Goal: Task Accomplishment & Management: Use online tool/utility

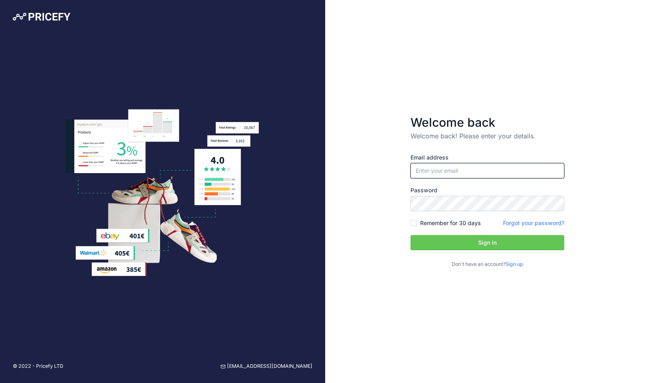
click at [459, 176] on input "email" at bounding box center [487, 170] width 154 height 15
type input "[PERSON_NAME][EMAIL_ADDRESS][PERSON_NAME][DOMAIN_NAME]"
click at [453, 235] on button "Sign in" at bounding box center [487, 242] width 154 height 15
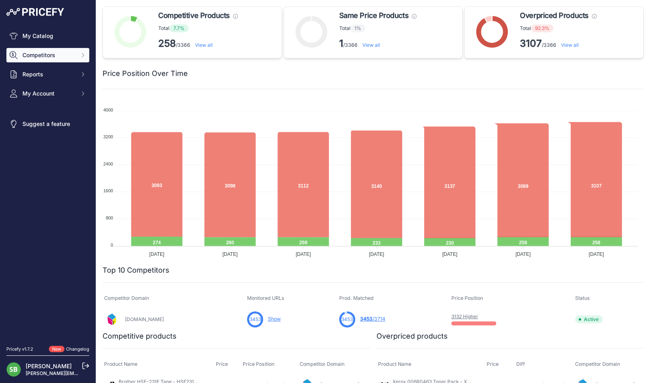
click at [43, 58] on span "Competitors" at bounding box center [48, 55] width 52 height 8
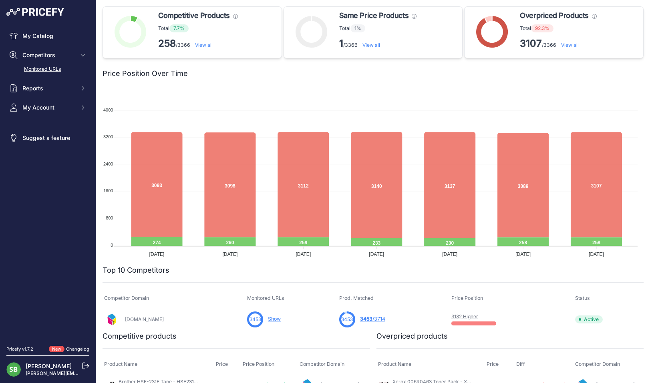
click at [46, 72] on link "Monitored URLs" at bounding box center [47, 69] width 83 height 14
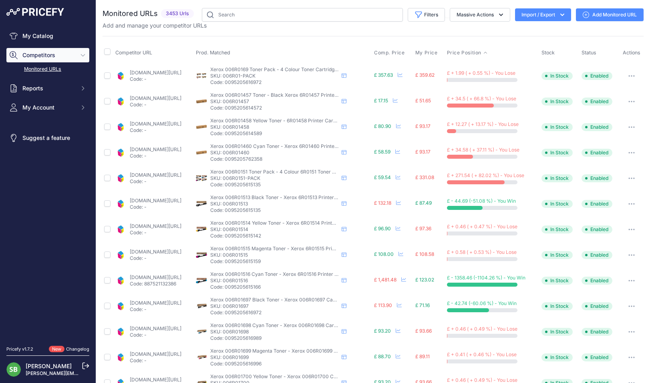
click at [476, 53] on span "Price Position" at bounding box center [464, 53] width 34 height 6
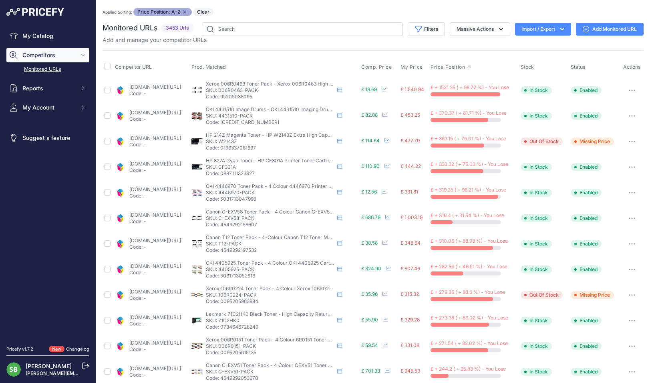
click at [624, 88] on button "button" at bounding box center [632, 90] width 16 height 11
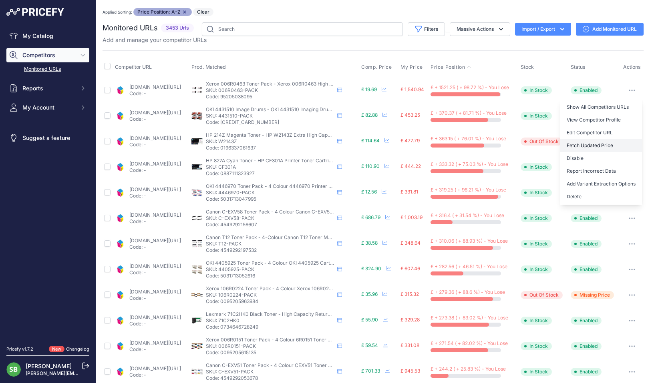
click at [604, 142] on button "Fetch Updated Price" at bounding box center [601, 145] width 82 height 13
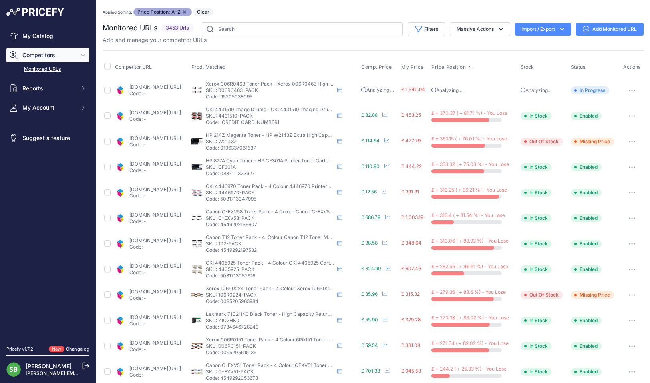
click at [180, 115] on link "cartridgepeople.com/drum/oki-4431510-original-4-pack-16015.html?prirule_jdsnikf…" at bounding box center [155, 113] width 52 height 6
click at [634, 116] on icon "button" at bounding box center [634, 116] width 1 height 1
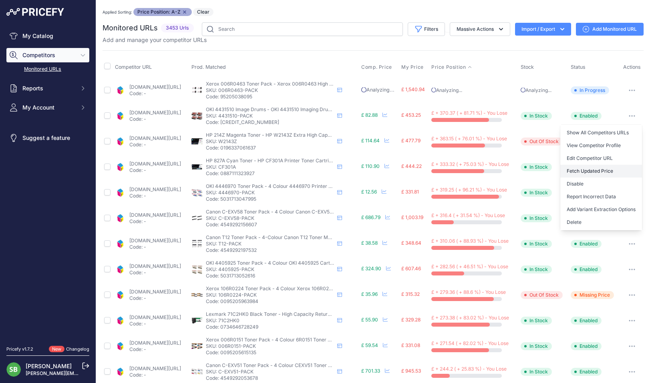
click at [589, 169] on button "Fetch Updated Price" at bounding box center [601, 171] width 82 height 13
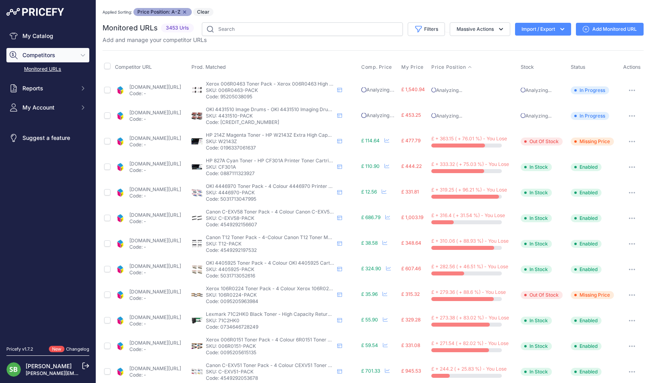
click at [170, 161] on link "cartridgepeople.com/toner/hp-cf301a-original-cyan-toner-cartridge-70589.html?pr…" at bounding box center [155, 164] width 52 height 6
click at [625, 165] on button "button" at bounding box center [632, 167] width 16 height 11
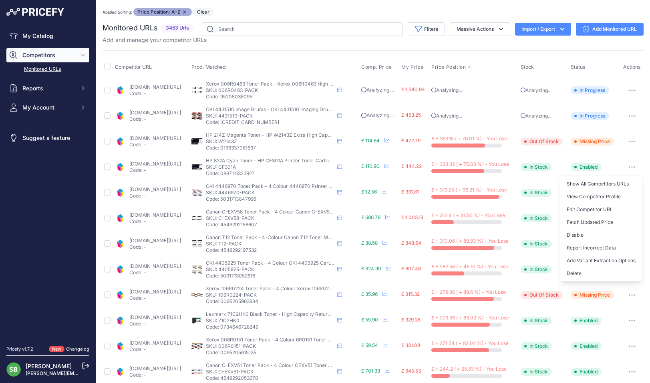
click at [590, 222] on button "Fetch Updated Price" at bounding box center [601, 222] width 82 height 13
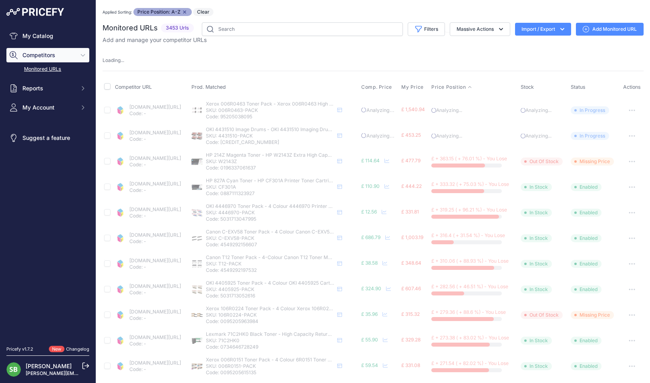
click at [179, 210] on link "cartridgepeople.com/toner/oki-44469803-44469706-44469705-44469704-original-4-to…" at bounding box center [155, 210] width 52 height 6
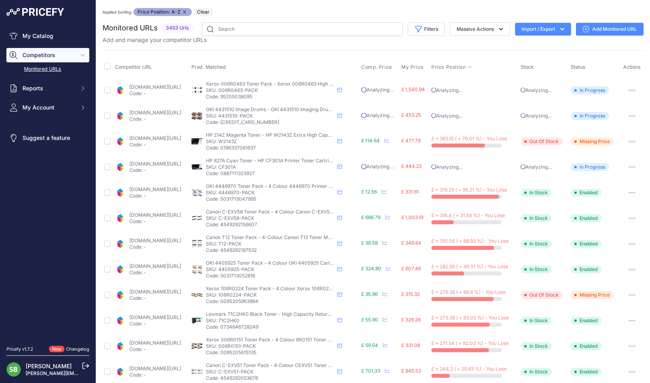
click at [628, 192] on icon "button" at bounding box center [631, 193] width 6 height 2
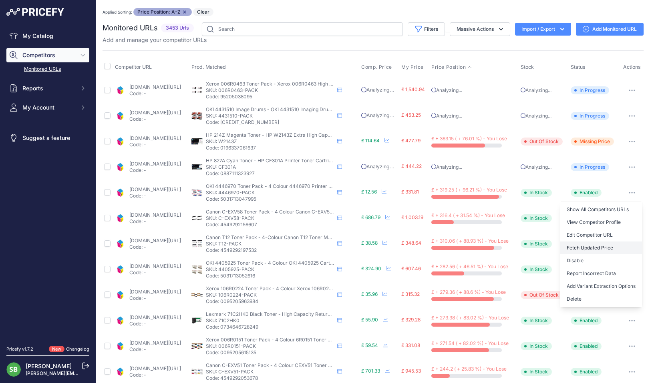
click at [584, 249] on button "Fetch Updated Price" at bounding box center [601, 248] width 82 height 13
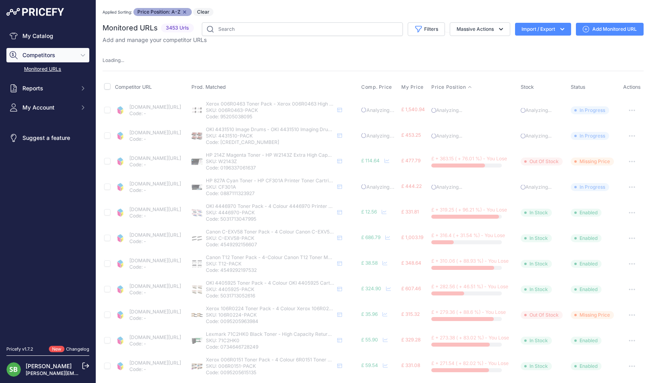
click at [168, 313] on link "[DOMAIN_NAME][URL]" at bounding box center [155, 312] width 52 height 6
click at [152, 286] on link "cartridgepeople.com/toner/oki-4405925-high-capacity-original-4-toner-cartridge-…" at bounding box center [155, 286] width 52 height 6
click at [163, 259] on link "cartridgepeople.com/toner/canon-t12-original-4-toner-cartridge-pack-42712.html?…" at bounding box center [155, 261] width 52 height 6
click at [172, 260] on link "cartridgepeople.com/toner/canon-t12-original-4-toner-cartridge-pack-42712.html?…" at bounding box center [155, 261] width 52 height 6
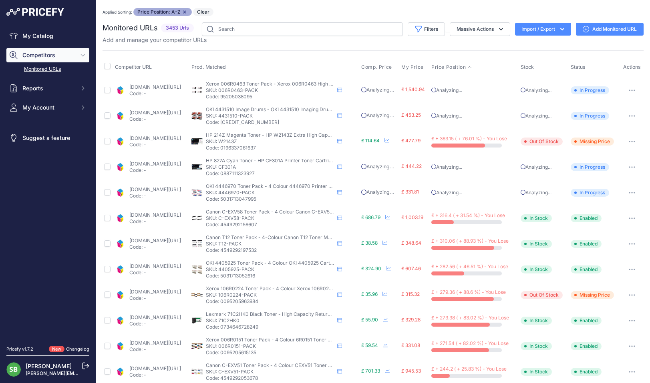
click at [181, 217] on link "[DOMAIN_NAME][URL]" at bounding box center [155, 215] width 52 height 6
click at [179, 242] on link "cartridgepeople.com/toner/canon-t12-original-4-toner-cartridge-pack-42712.html?…" at bounding box center [155, 241] width 52 height 6
click at [625, 242] on button "button" at bounding box center [632, 244] width 16 height 11
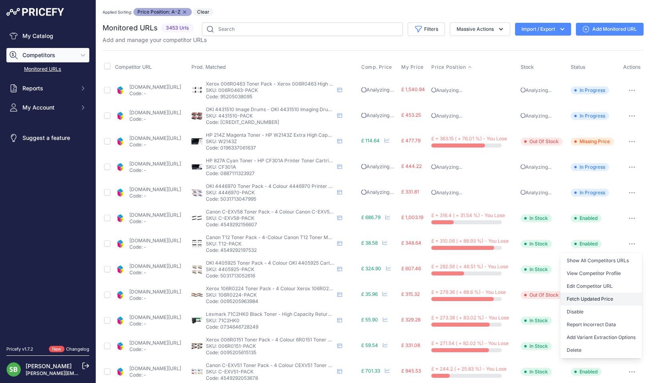
click at [578, 296] on button "Fetch Updated Price" at bounding box center [601, 299] width 82 height 13
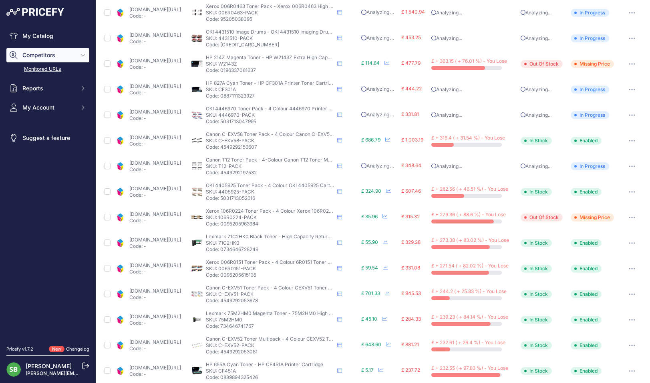
scroll to position [80, 0]
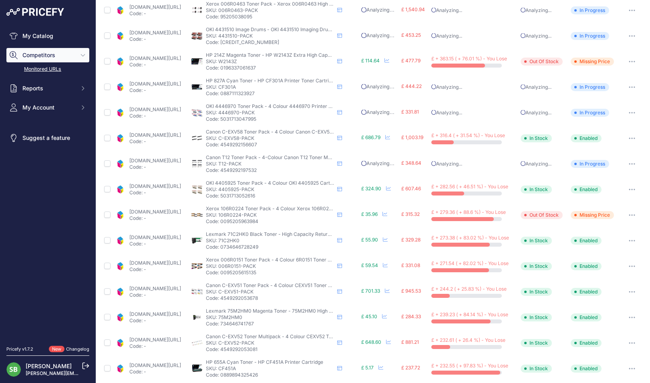
click at [173, 185] on link "cartridgepeople.com/toner/oki-4405925-high-capacity-original-4-toner-cartridge-…" at bounding box center [155, 186] width 52 height 6
click at [628, 188] on button "button" at bounding box center [632, 189] width 16 height 11
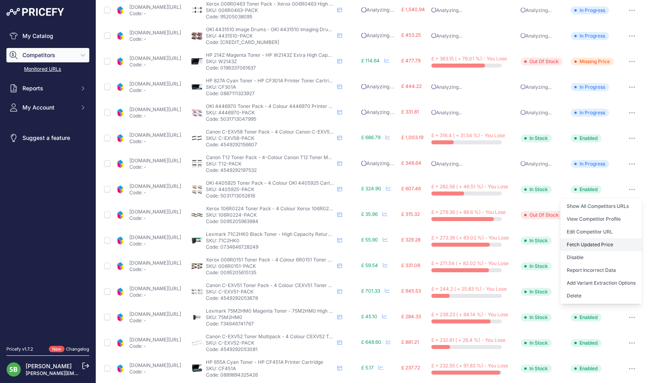
click at [583, 246] on button "Fetch Updated Price" at bounding box center [601, 245] width 82 height 13
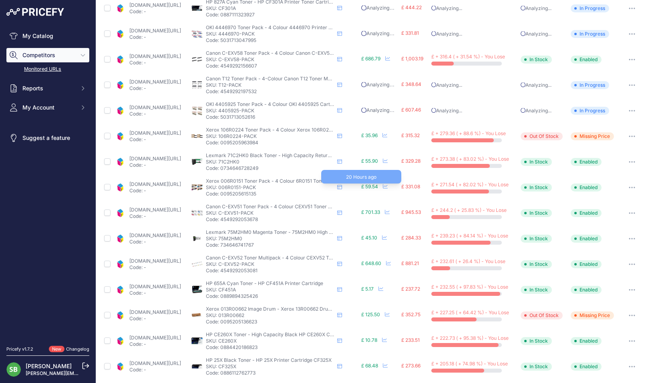
scroll to position [160, 0]
click at [181, 159] on link "cartridgepeople.com/toner/lexmark-71c2hk0-high-capacity-original-black-toner-ca…" at bounding box center [155, 158] width 52 height 6
click at [627, 159] on button "button" at bounding box center [632, 161] width 16 height 11
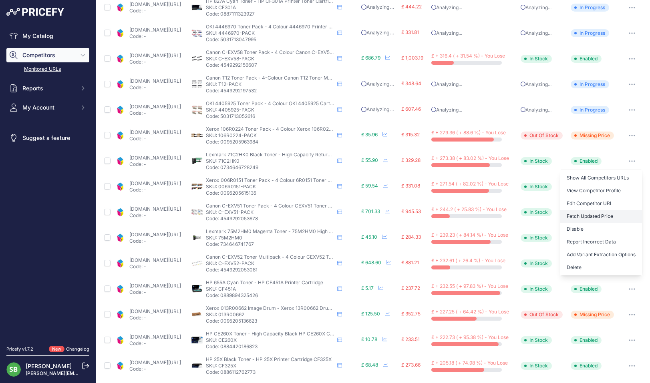
click at [574, 215] on button "Fetch Updated Price" at bounding box center [601, 216] width 82 height 13
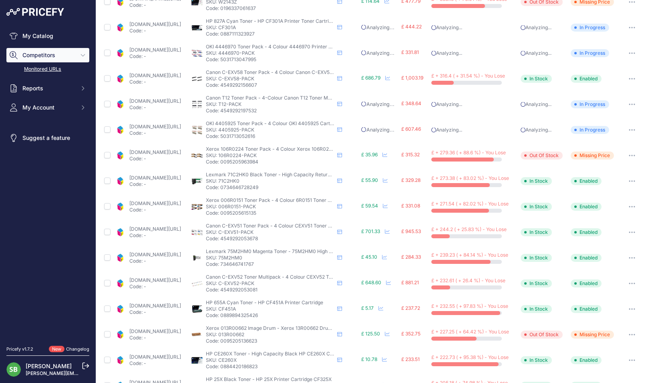
scroll to position [180, 0]
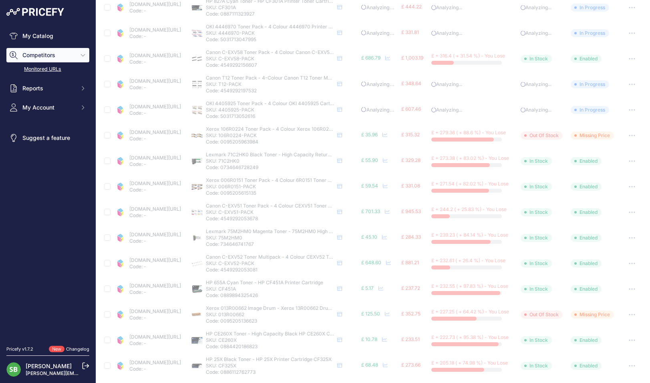
click at [181, 184] on link "cartridgepeople.com/toner/xerox-006r01513-006r01516-006r01515-006r01514-origina…" at bounding box center [155, 184] width 52 height 6
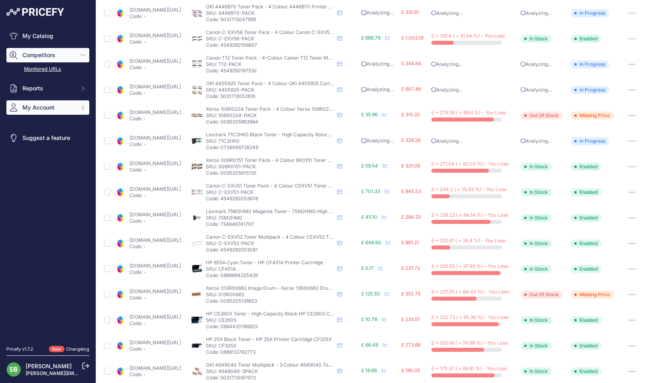
scroll to position [159, 0]
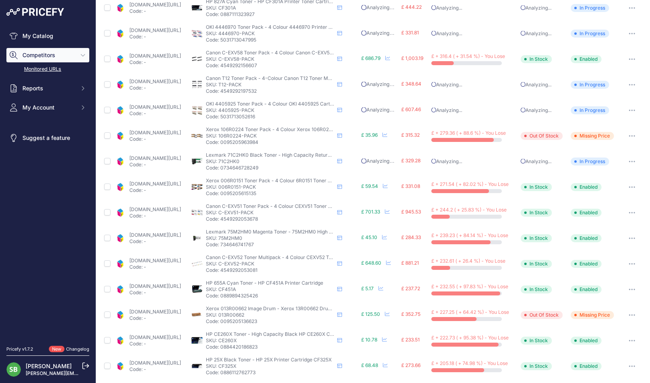
click at [626, 185] on button "button" at bounding box center [632, 187] width 16 height 11
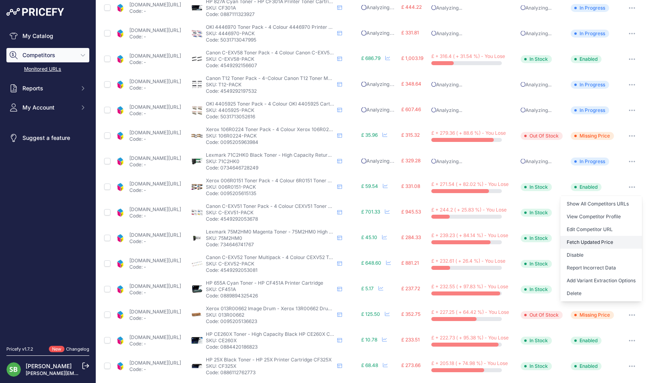
click at [588, 242] on button "Fetch Updated Price" at bounding box center [601, 242] width 82 height 13
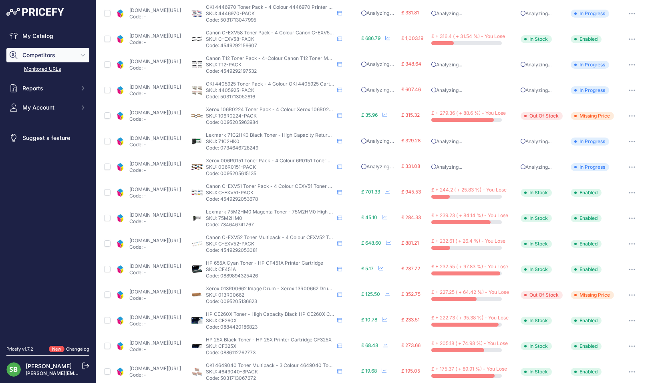
scroll to position [159, 0]
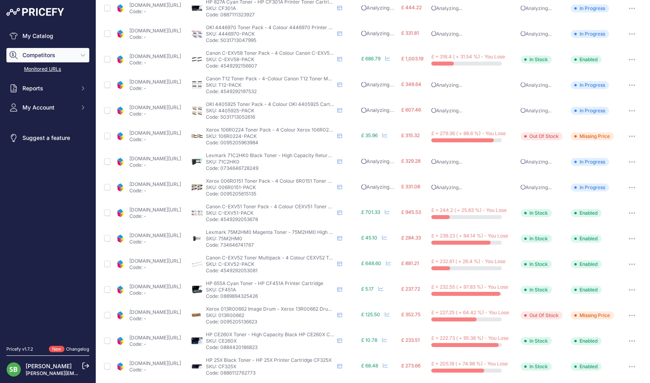
click at [173, 207] on link "[DOMAIN_NAME][URL]" at bounding box center [155, 210] width 52 height 6
click at [168, 238] on link "cartridgepeople.com/toner/lexmark-75m2hm0-high-capacity-original-magenta-toner-…" at bounding box center [155, 236] width 52 height 6
click at [628, 238] on icon "button" at bounding box center [631, 239] width 6 height 2
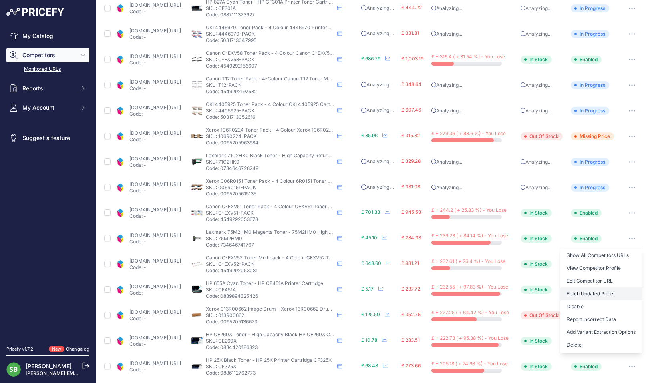
click at [582, 296] on button "Fetch Updated Price" at bounding box center [601, 294] width 82 height 13
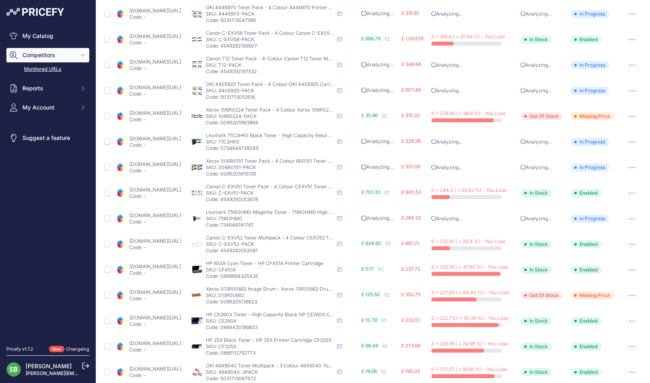
scroll to position [159, 0]
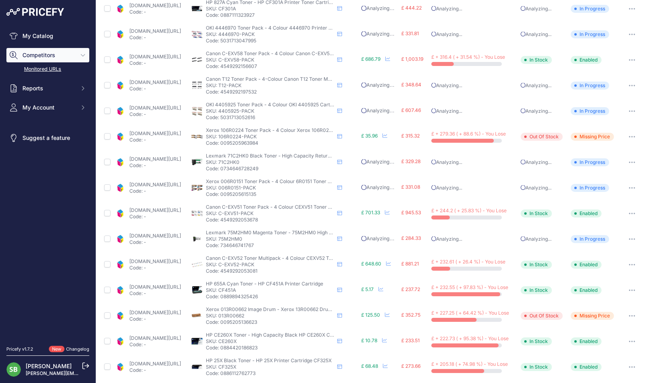
click at [174, 262] on link "[DOMAIN_NAME][URL]" at bounding box center [155, 262] width 52 height 6
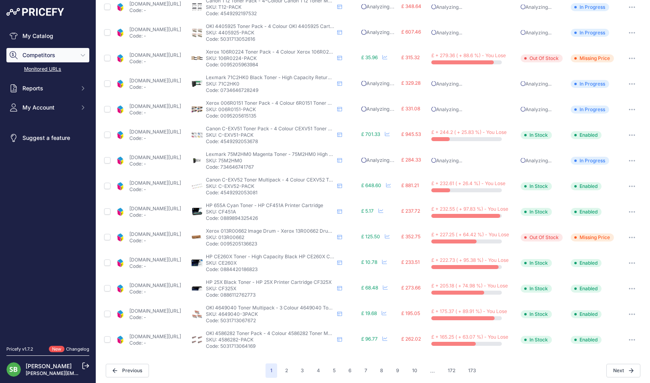
scroll to position [240, 0]
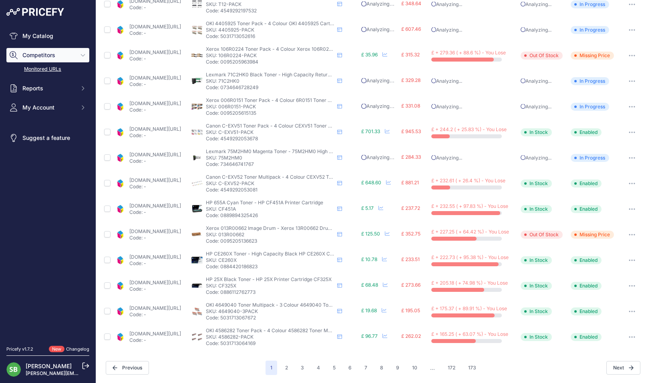
click at [181, 205] on link "[DOMAIN_NAME][URL]" at bounding box center [155, 206] width 52 height 6
click at [628, 210] on button "button" at bounding box center [632, 209] width 16 height 11
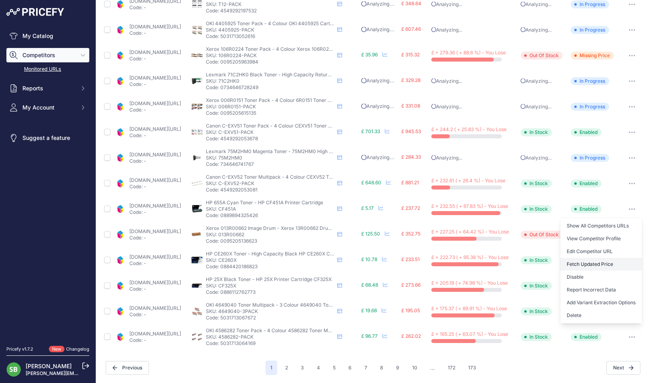
click at [581, 265] on button "Fetch Updated Price" at bounding box center [601, 264] width 82 height 13
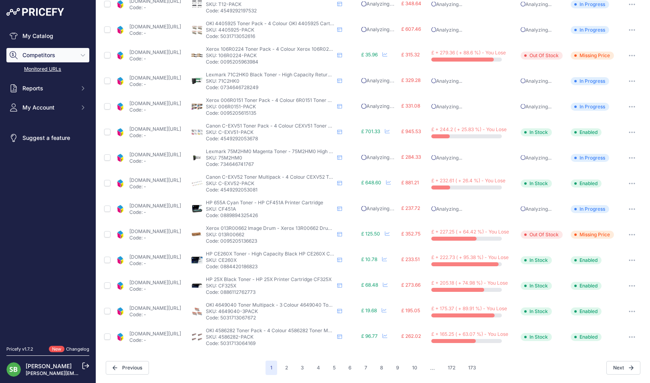
scroll to position [239, 0]
click at [628, 260] on button "button" at bounding box center [632, 260] width 16 height 11
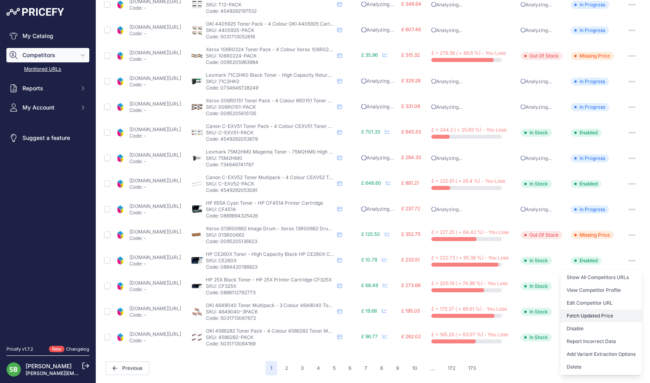
click at [579, 316] on button "Fetch Updated Price" at bounding box center [601, 316] width 82 height 13
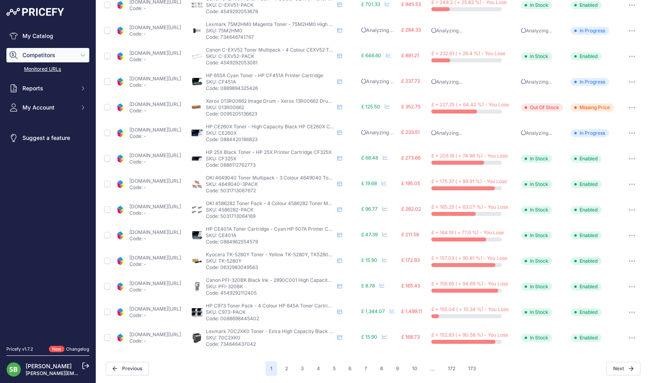
scroll to position [240, 0]
click at [628, 261] on icon "button" at bounding box center [631, 261] width 6 height 2
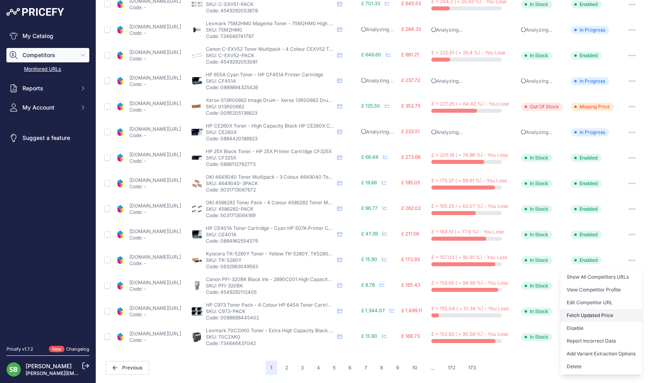
click at [582, 312] on button "Fetch Updated Price" at bounding box center [601, 315] width 82 height 13
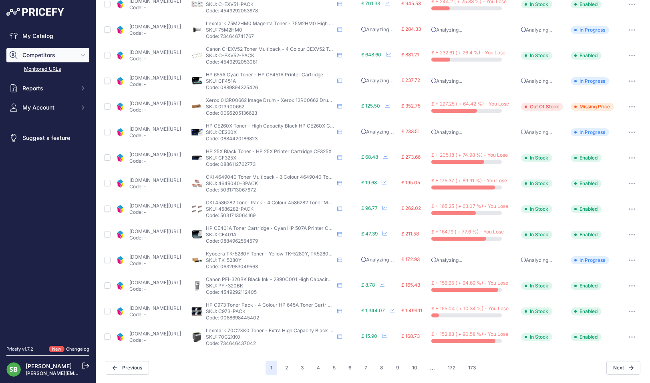
click at [625, 287] on button "button" at bounding box center [632, 286] width 16 height 11
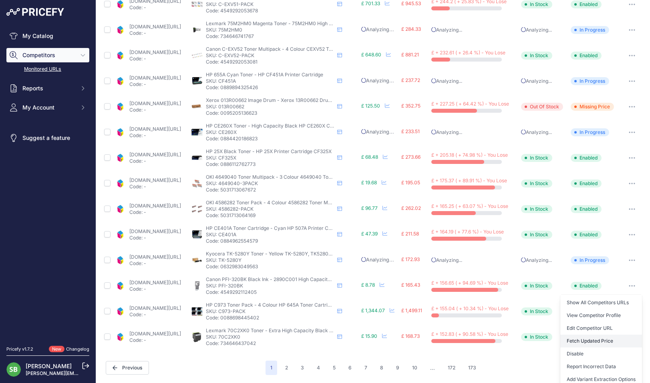
click at [581, 339] on button "Fetch Updated Price" at bounding box center [601, 341] width 82 height 13
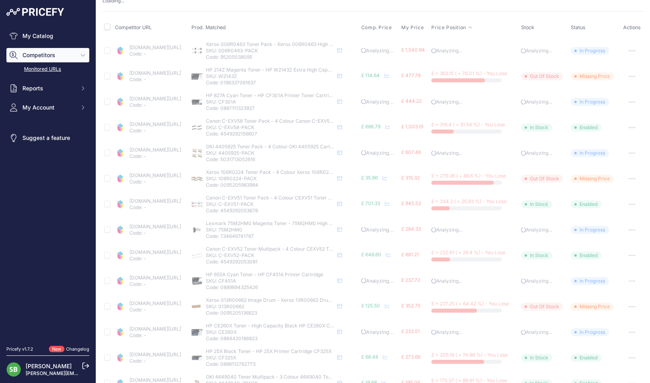
scroll to position [20, 0]
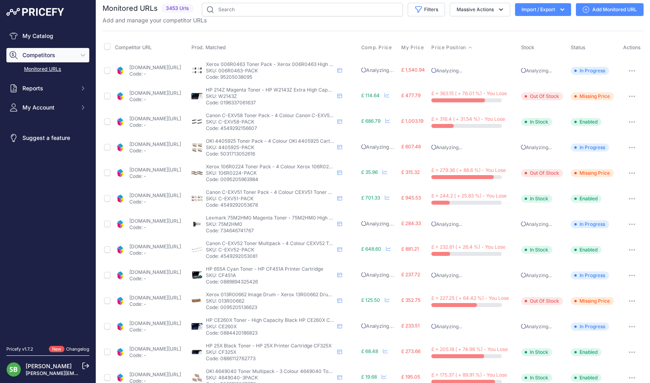
click at [181, 197] on link "[DOMAIN_NAME][URL]" at bounding box center [155, 196] width 52 height 6
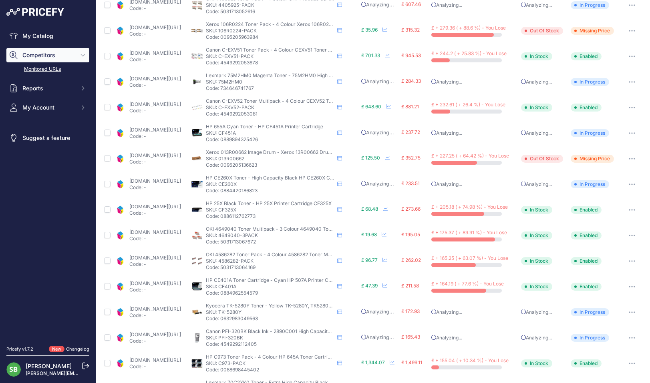
scroll to position [220, 0]
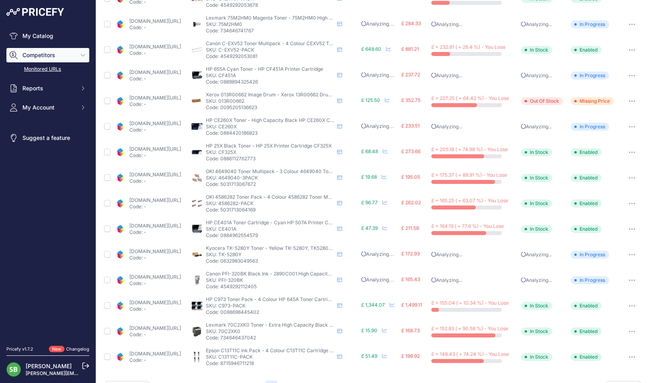
click at [154, 151] on link "[DOMAIN_NAME][URL]" at bounding box center [155, 149] width 52 height 6
click at [625, 150] on button "button" at bounding box center [632, 152] width 16 height 11
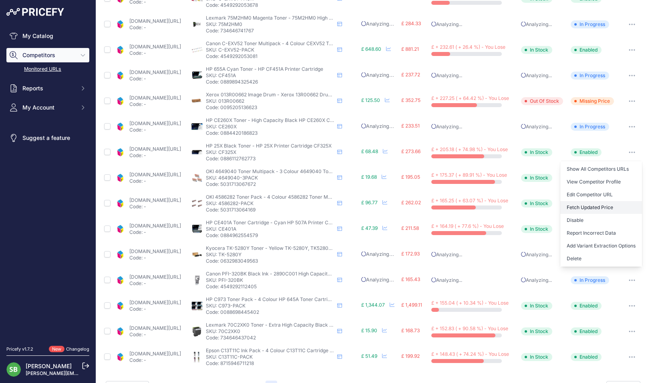
click at [598, 205] on button "Fetch Updated Price" at bounding box center [601, 207] width 82 height 13
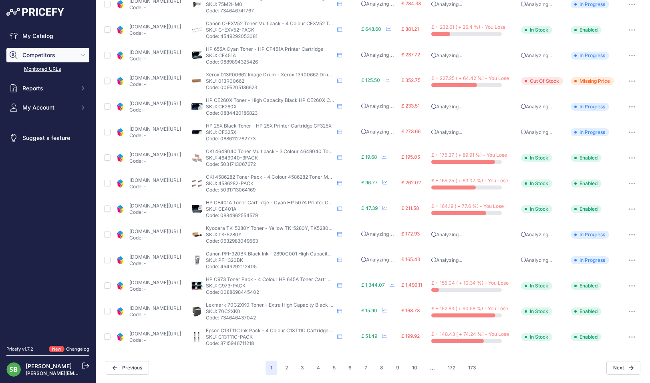
scroll to position [219, 0]
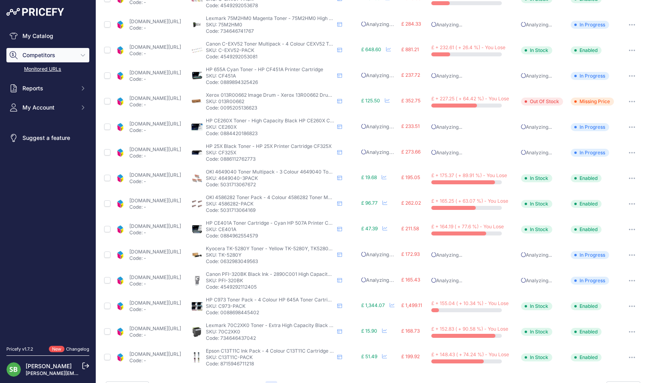
click at [171, 226] on link "[DOMAIN_NAME][URL]" at bounding box center [155, 226] width 52 height 6
click at [630, 229] on button "button" at bounding box center [632, 229] width 16 height 11
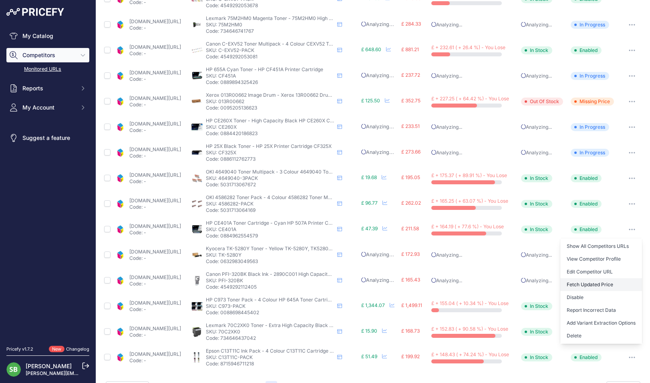
click at [581, 285] on button "Fetch Updated Price" at bounding box center [601, 285] width 82 height 13
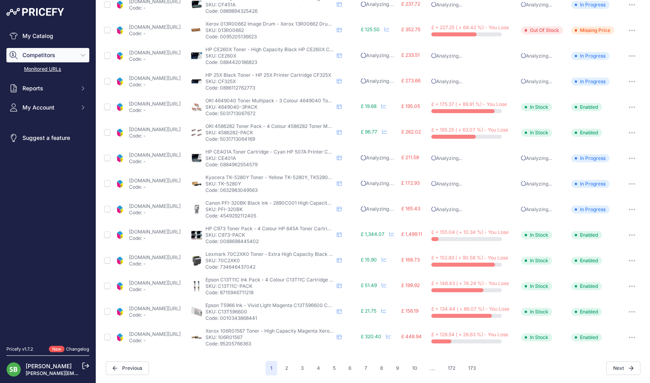
scroll to position [219, 0]
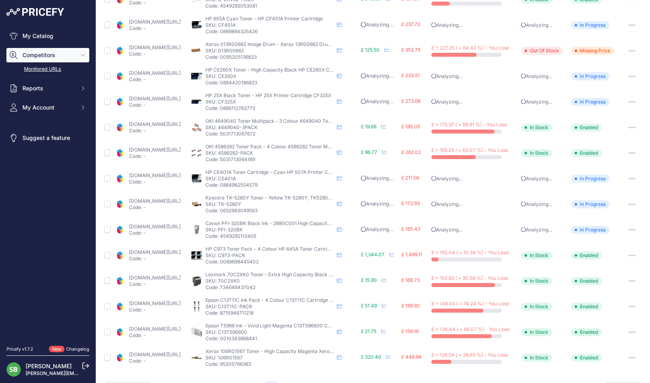
click at [175, 251] on link "[DOMAIN_NAME][URL]" at bounding box center [155, 252] width 52 height 6
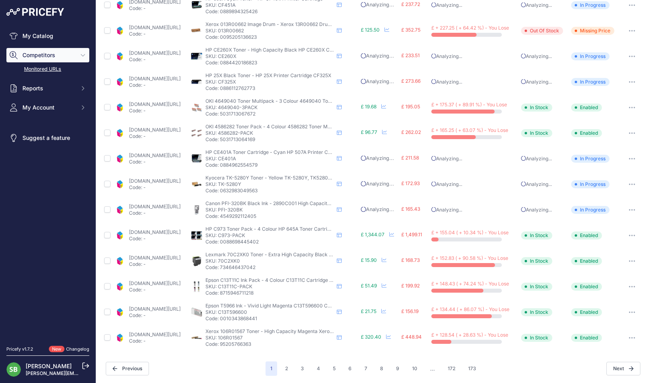
scroll to position [240, 0]
click at [172, 255] on link "[DOMAIN_NAME][URL]" at bounding box center [155, 257] width 52 height 6
click at [625, 258] on button "button" at bounding box center [632, 260] width 16 height 11
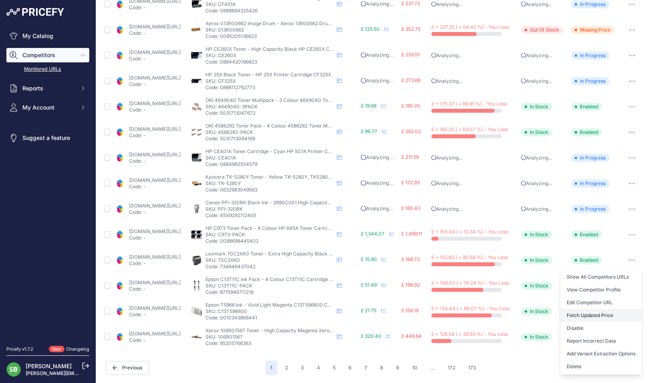
click at [583, 312] on button "Fetch Updated Price" at bounding box center [601, 315] width 82 height 13
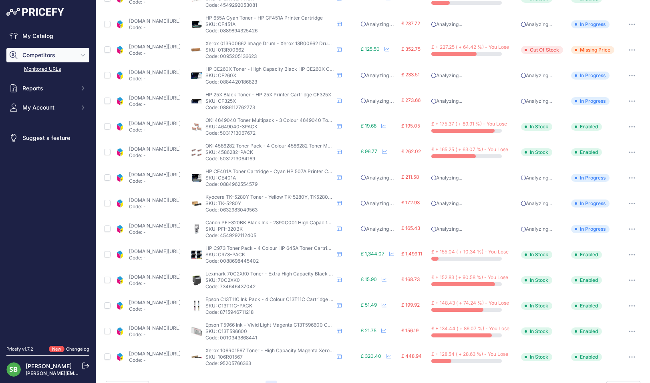
scroll to position [260, 0]
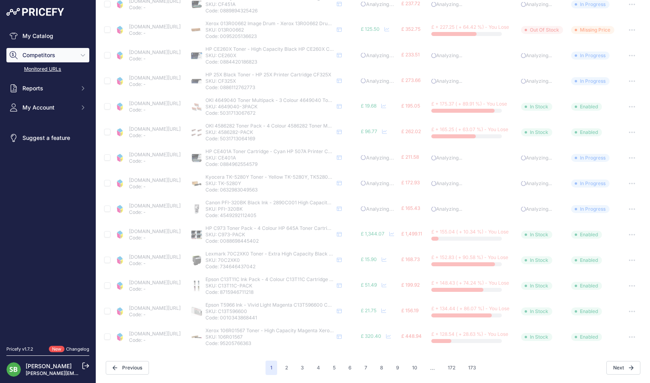
click at [158, 282] on link "[DOMAIN_NAME][URL]" at bounding box center [155, 283] width 52 height 6
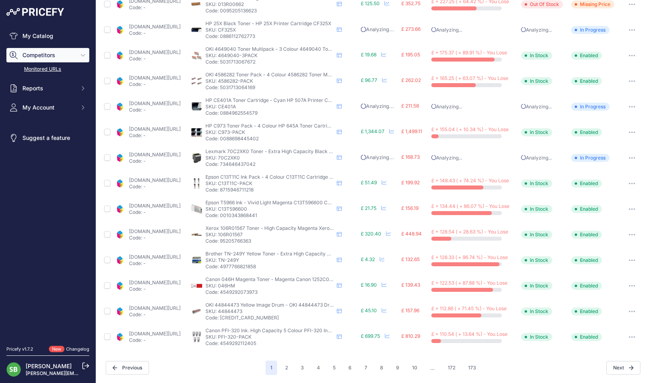
scroll to position [239, 0]
click at [628, 287] on icon "button" at bounding box center [631, 287] width 6 height 2
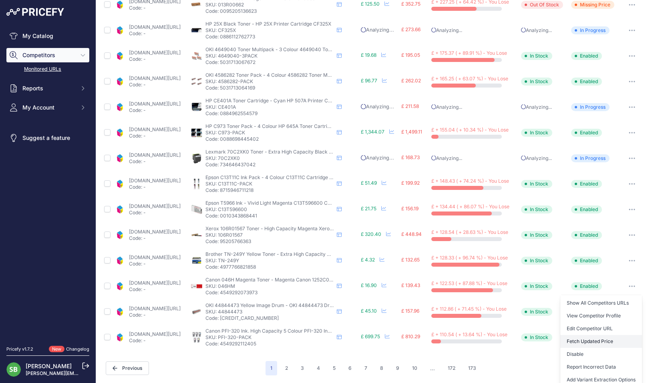
click at [594, 341] on button "Fetch Updated Price" at bounding box center [601, 341] width 82 height 13
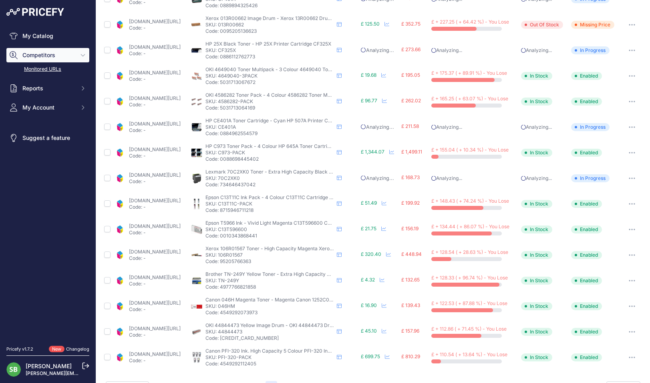
scroll to position [259, 0]
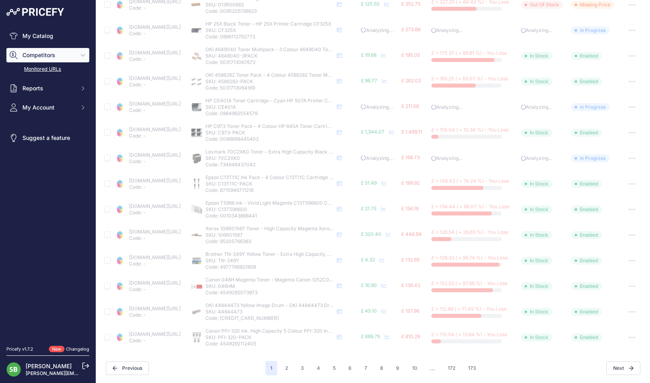
click at [171, 310] on link "[DOMAIN_NAME][URL]" at bounding box center [155, 309] width 52 height 6
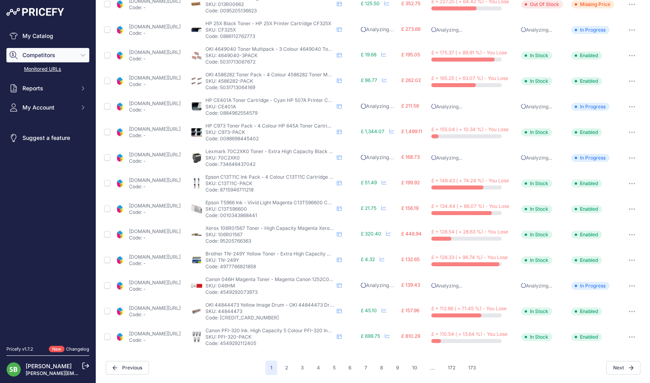
scroll to position [239, 0]
click at [626, 310] on button "button" at bounding box center [632, 312] width 16 height 11
click at [578, 366] on button "Fetch Updated Price" at bounding box center [601, 367] width 82 height 13
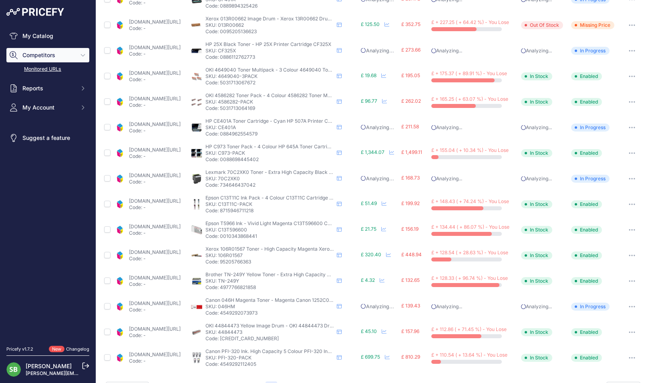
scroll to position [259, 0]
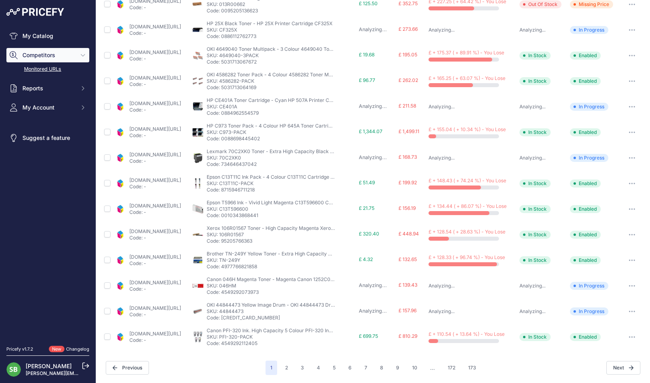
scroll to position [239, 0]
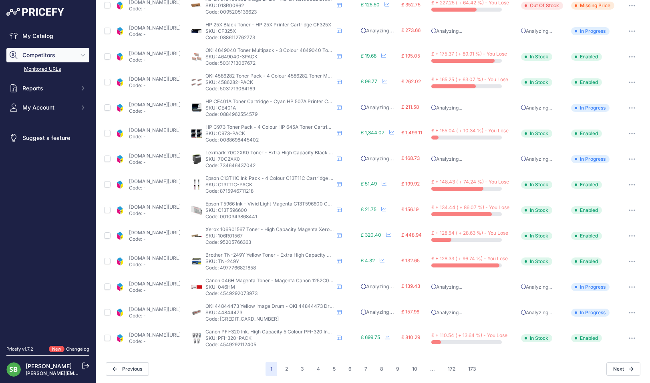
click at [626, 258] on button "button" at bounding box center [632, 261] width 16 height 11
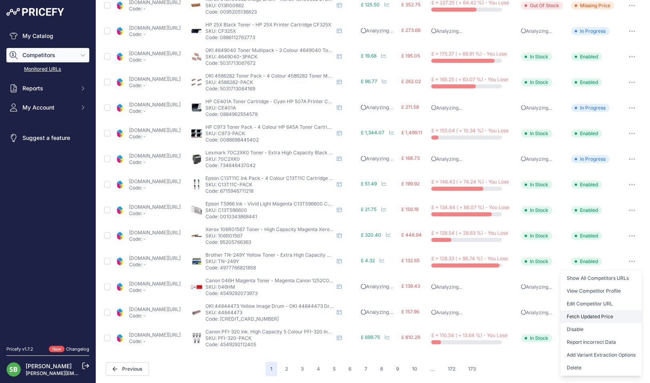
click at [587, 317] on button "Fetch Updated Price" at bounding box center [601, 317] width 82 height 13
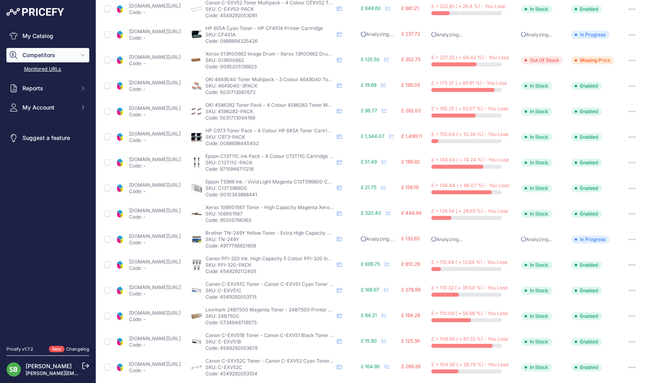
scroll to position [240, 0]
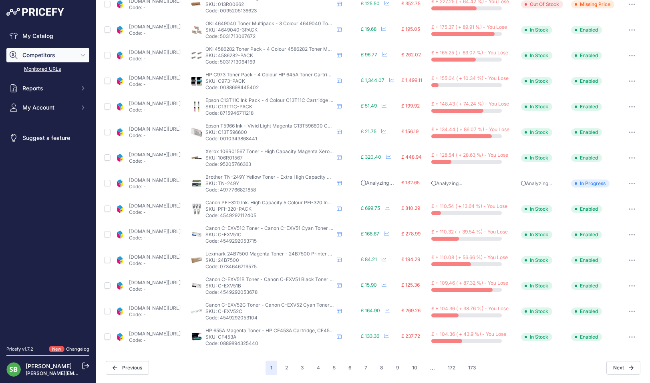
click at [177, 100] on link "[DOMAIN_NAME][URL]" at bounding box center [155, 103] width 52 height 6
click at [627, 108] on button "button" at bounding box center [632, 106] width 16 height 11
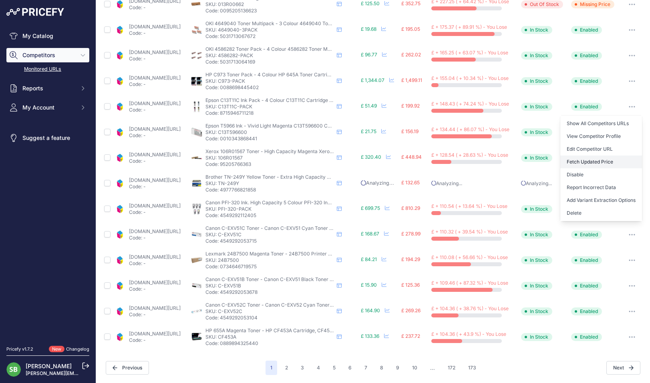
click at [590, 163] on button "Fetch Updated Price" at bounding box center [601, 162] width 82 height 13
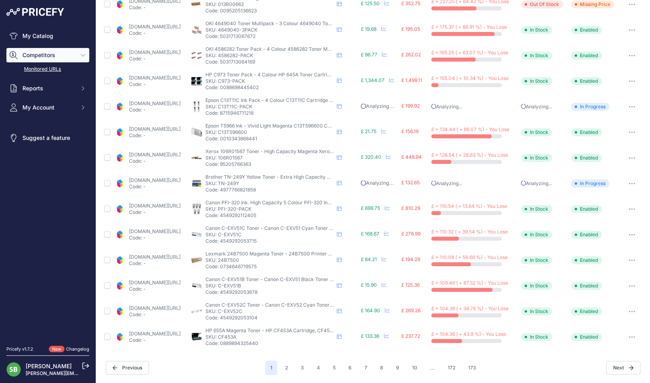
scroll to position [239, 0]
click at [624, 132] on button "button" at bounding box center [632, 132] width 16 height 11
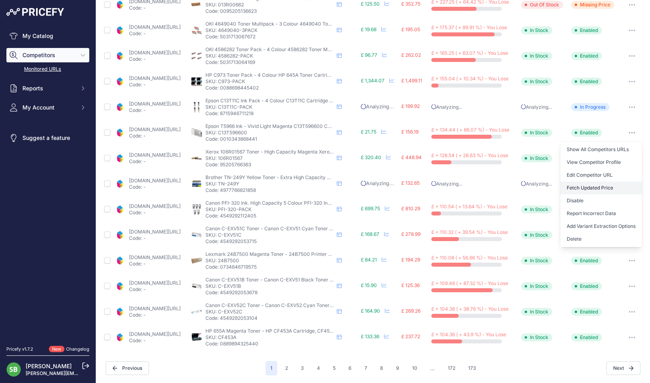
click at [585, 189] on button "Fetch Updated Price" at bounding box center [601, 188] width 82 height 13
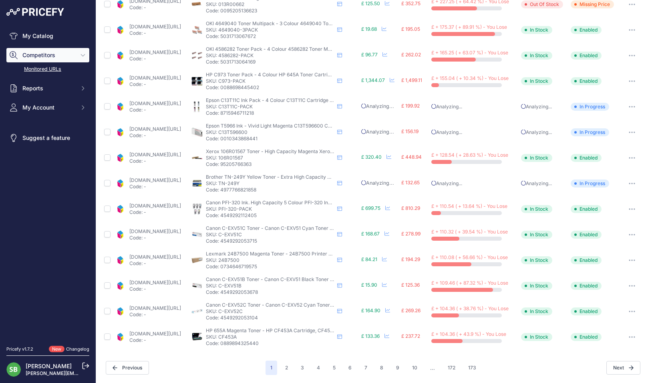
scroll to position [239, 0]
click at [631, 287] on icon "button" at bounding box center [631, 287] width 1 height 1
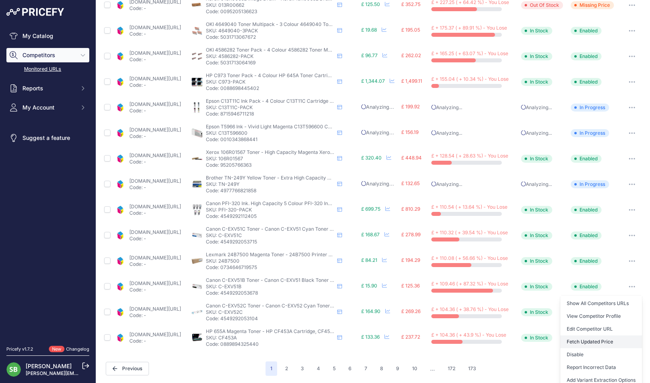
click at [581, 339] on button "Fetch Updated Price" at bounding box center [601, 342] width 82 height 13
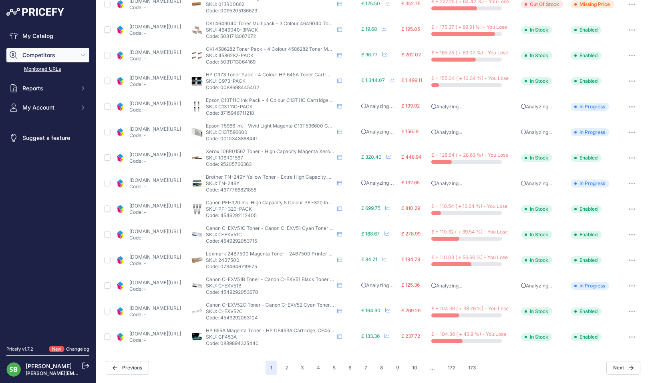
scroll to position [239, 0]
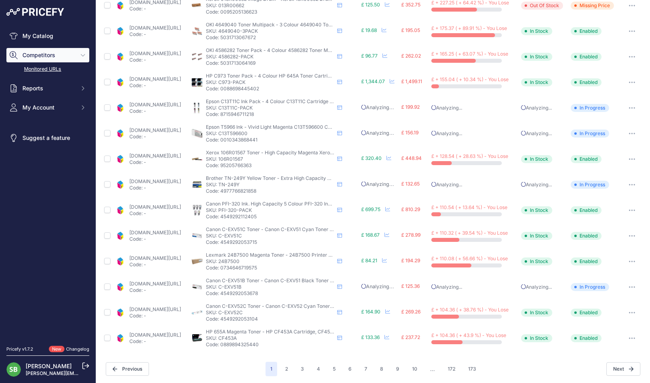
click at [181, 309] on link "[DOMAIN_NAME][URL]" at bounding box center [155, 310] width 52 height 6
click at [173, 336] on link "[DOMAIN_NAME][URL]" at bounding box center [155, 335] width 52 height 6
click at [627, 337] on button "button" at bounding box center [632, 338] width 16 height 11
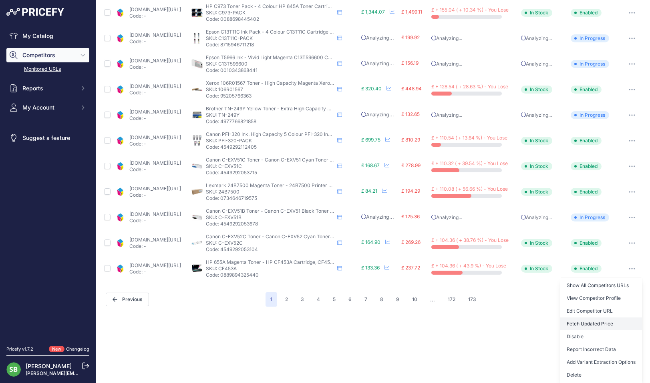
click at [593, 324] on button "Fetch Updated Price" at bounding box center [601, 324] width 82 height 13
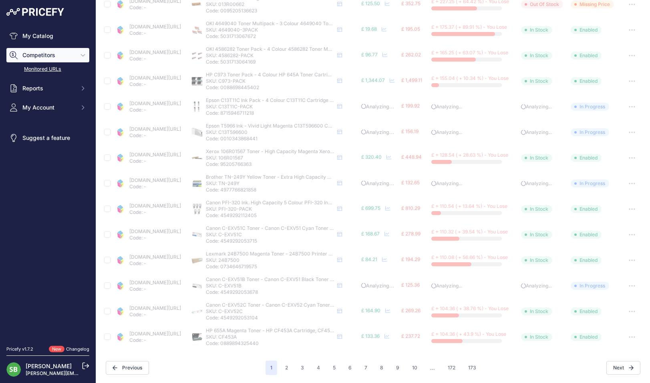
click at [159, 152] on link "[DOMAIN_NAME][URL]" at bounding box center [155, 155] width 52 height 6
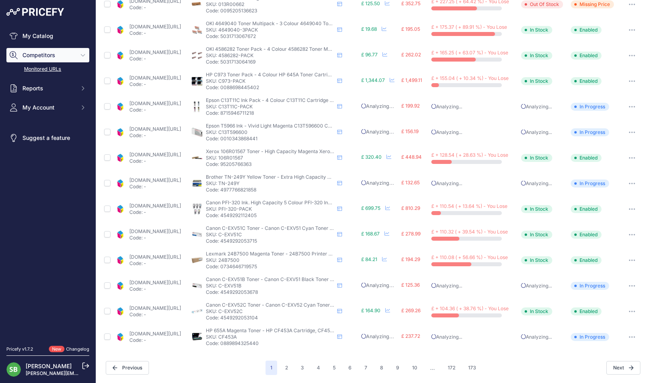
scroll to position [239, 0]
click at [178, 54] on link "[DOMAIN_NAME][URL]" at bounding box center [155, 53] width 52 height 6
click at [628, 56] on icon "button" at bounding box center [631, 56] width 6 height 2
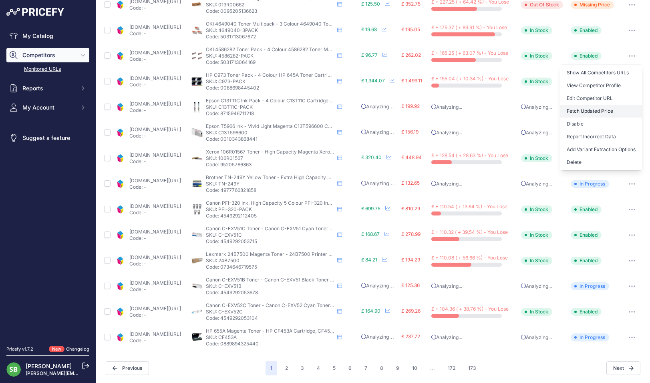
click at [588, 109] on button "Fetch Updated Price" at bounding box center [601, 111] width 82 height 13
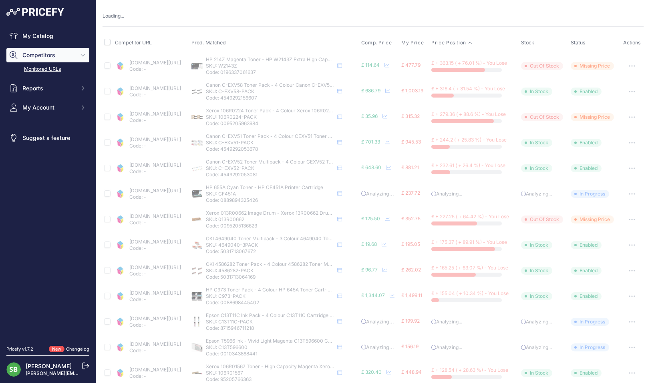
scroll to position [0, 0]
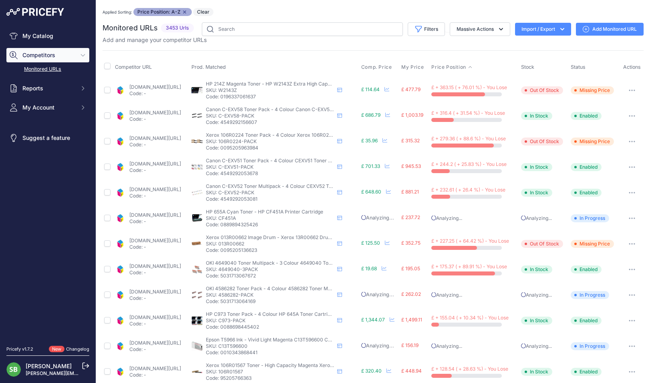
click at [628, 269] on icon "button" at bounding box center [631, 270] width 6 height 2
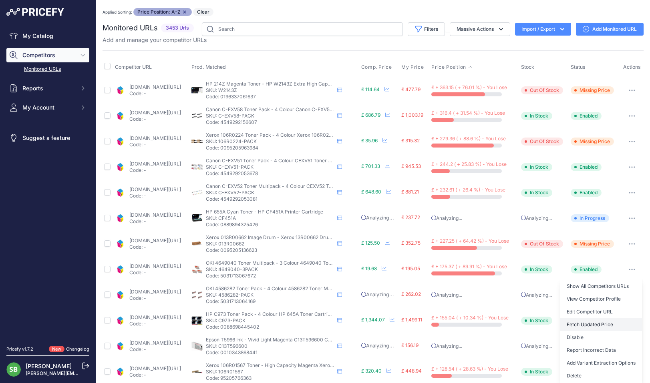
click at [582, 327] on button "Fetch Updated Price" at bounding box center [601, 325] width 82 height 13
